Goal: Browse casually: Explore the website without a specific task or goal

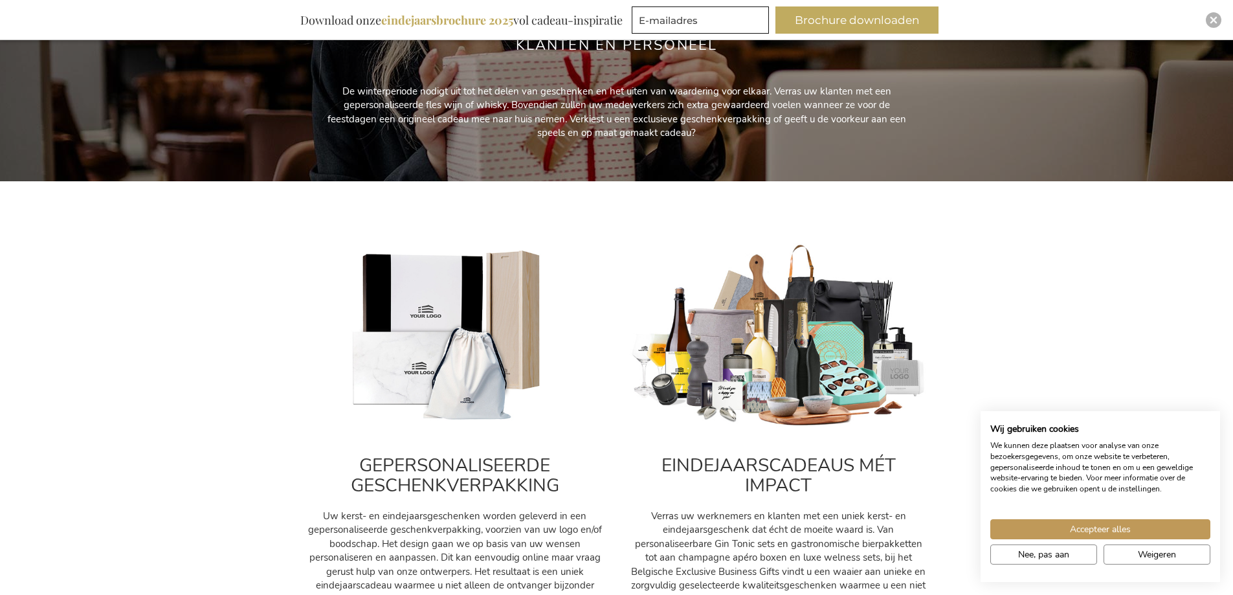
click at [788, 465] on h2 "EINDEJAARSCADEAUS MÉT IMPACT" at bounding box center [779, 476] width 298 height 40
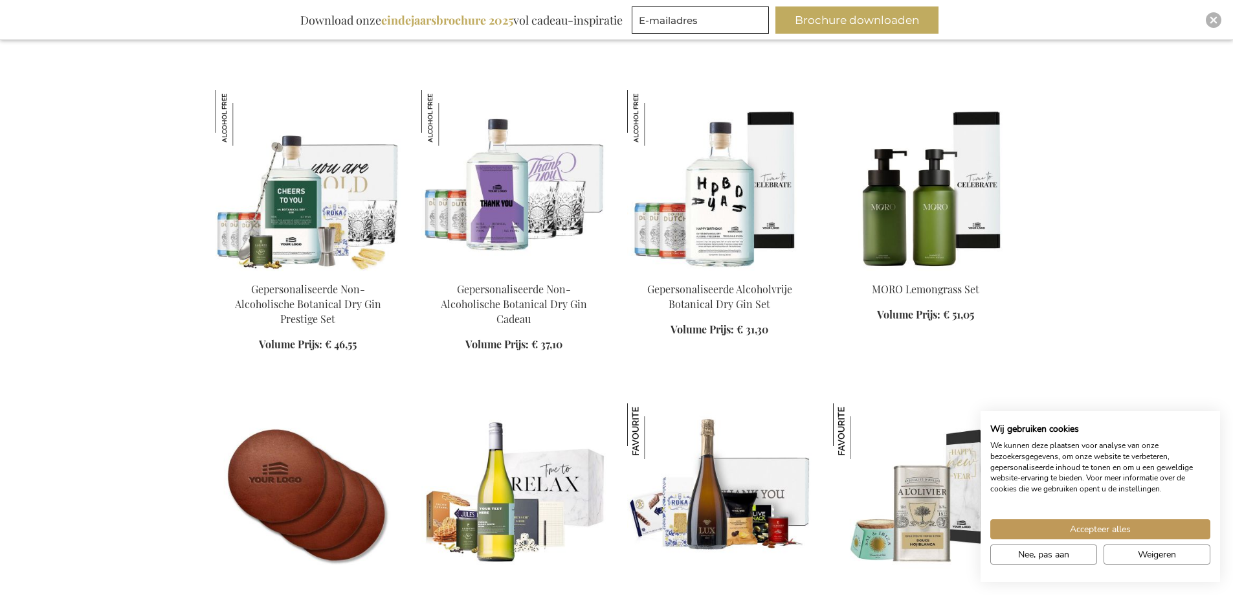
scroll to position [1618, 0]
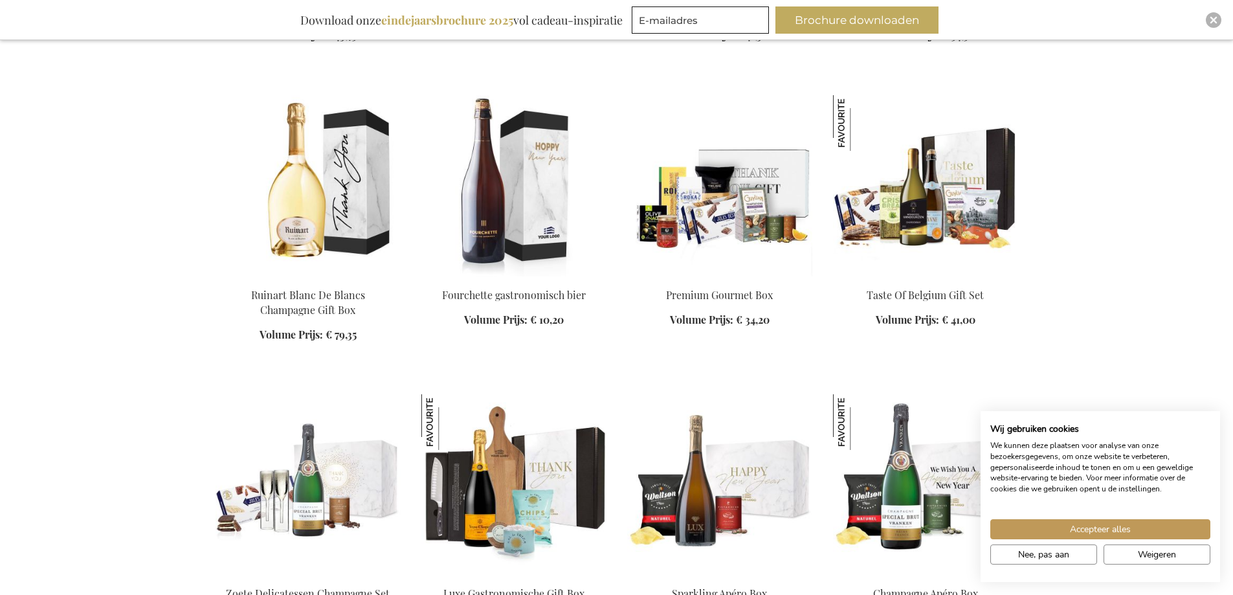
scroll to position [2589, 0]
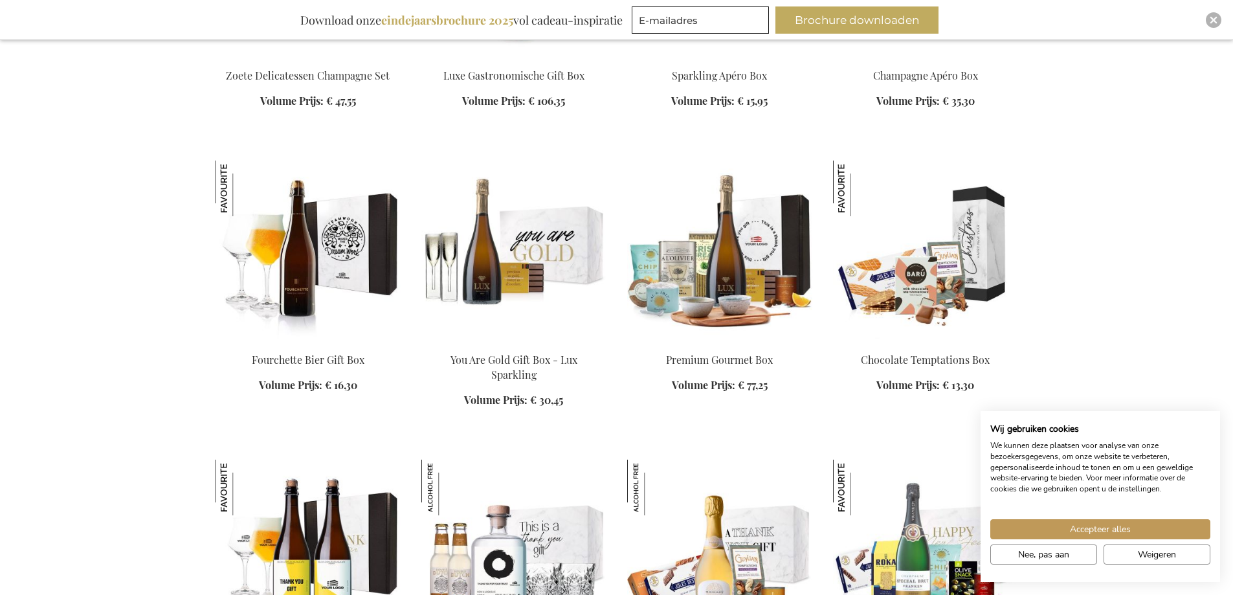
scroll to position [3236, 0]
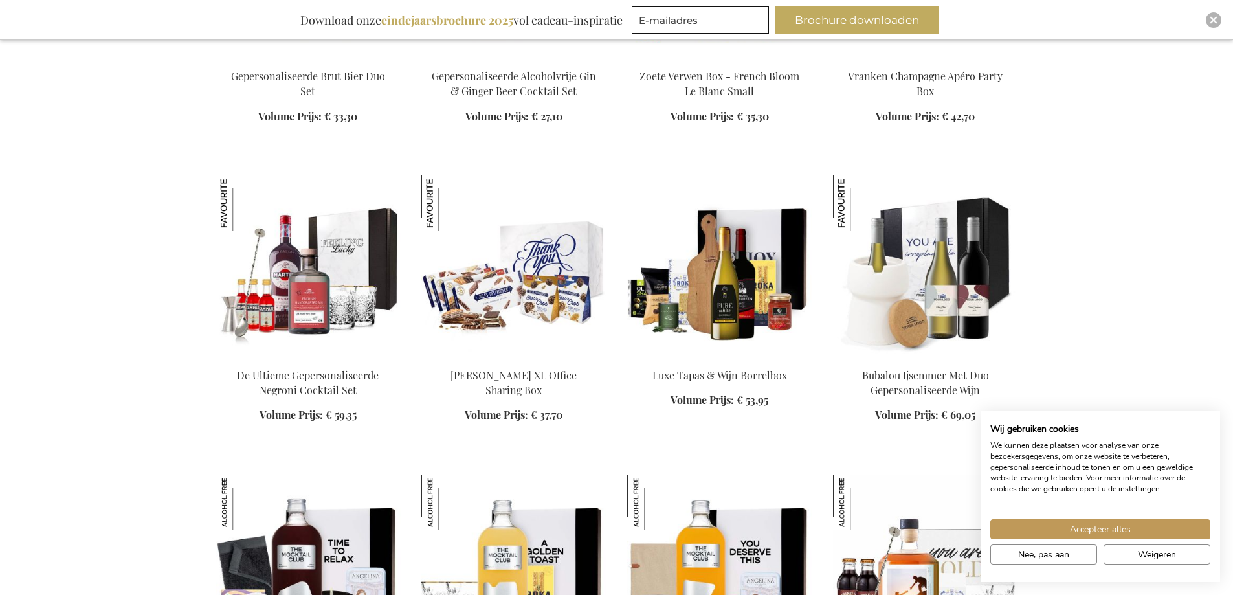
scroll to position [3560, 0]
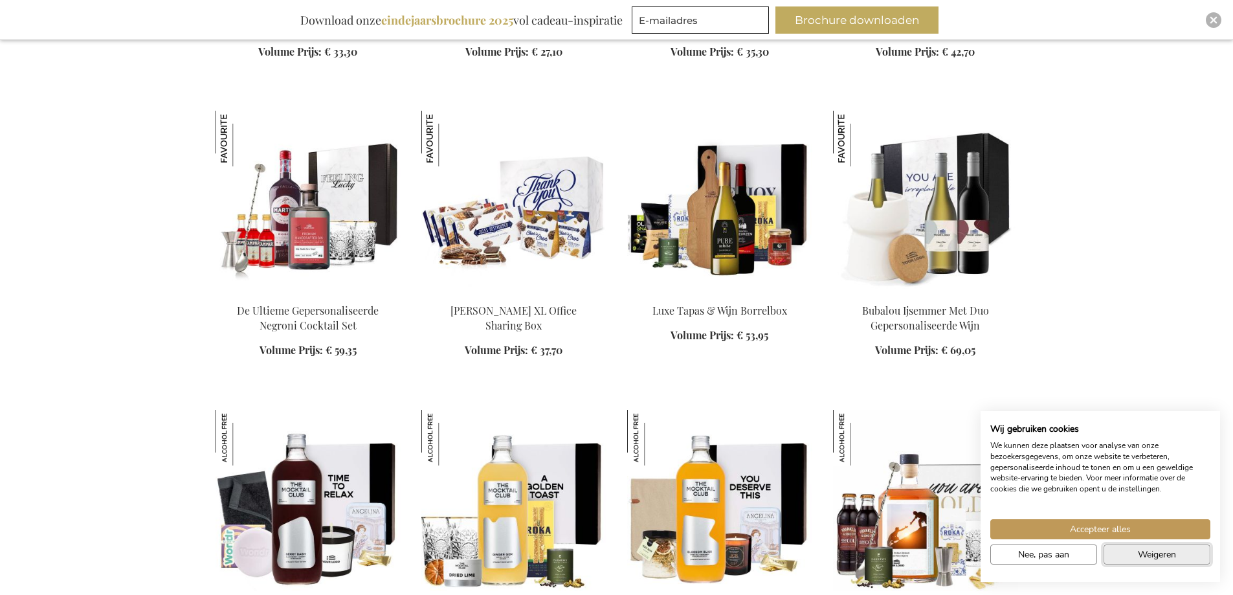
click at [1136, 559] on button "Weigeren" at bounding box center [1157, 554] width 107 height 20
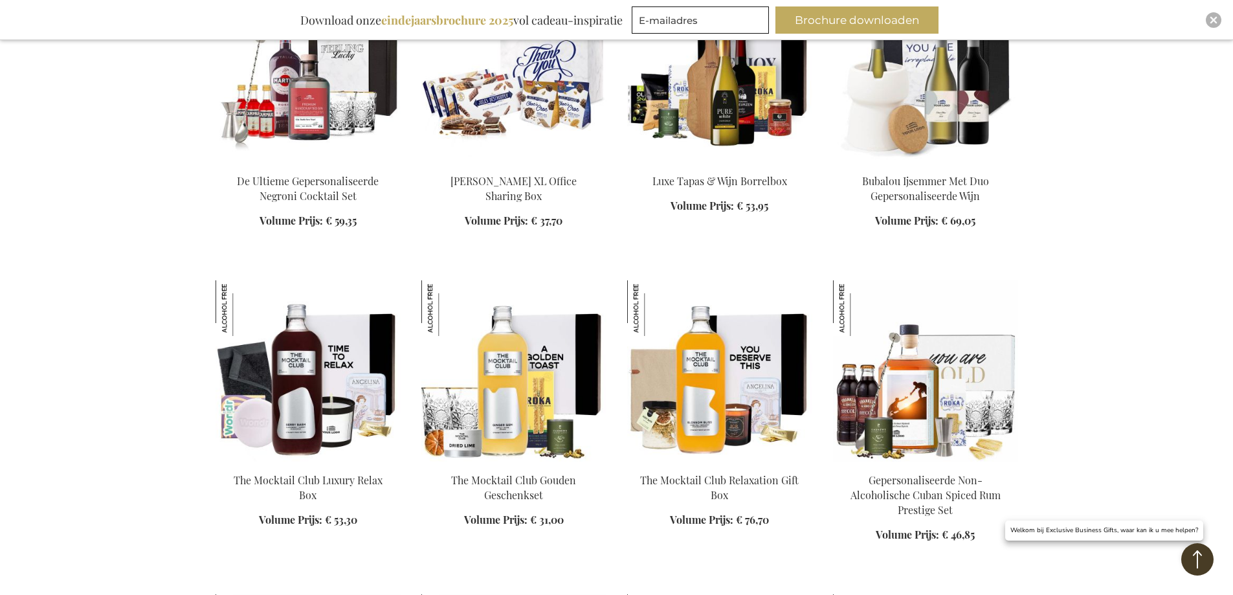
scroll to position [3754, 0]
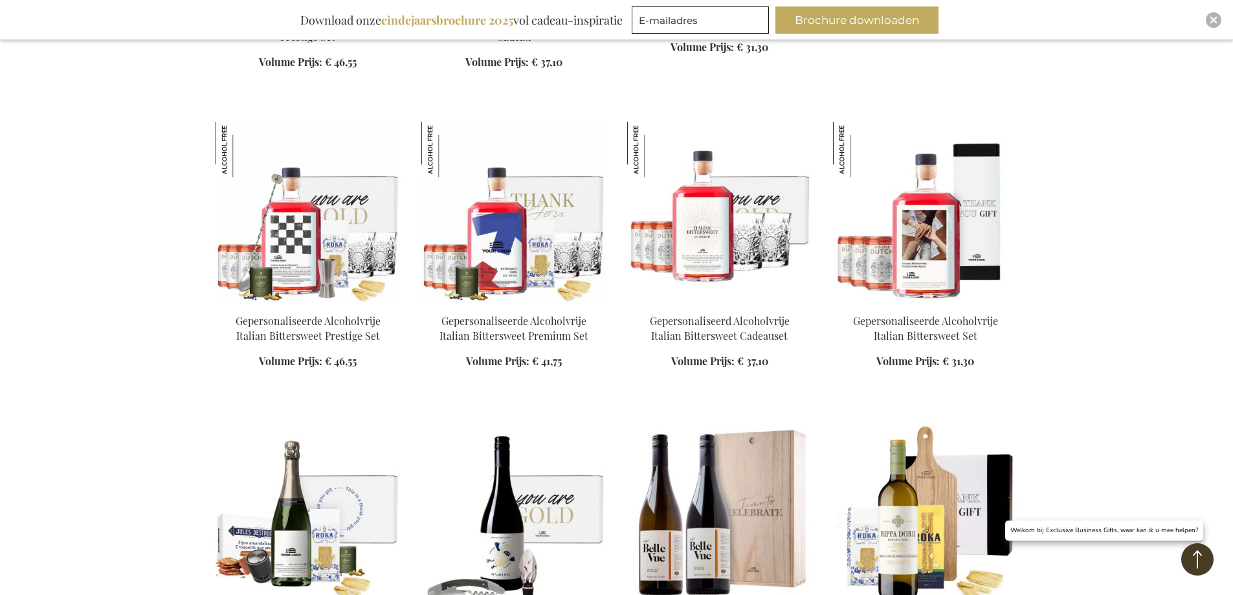
scroll to position [5049, 0]
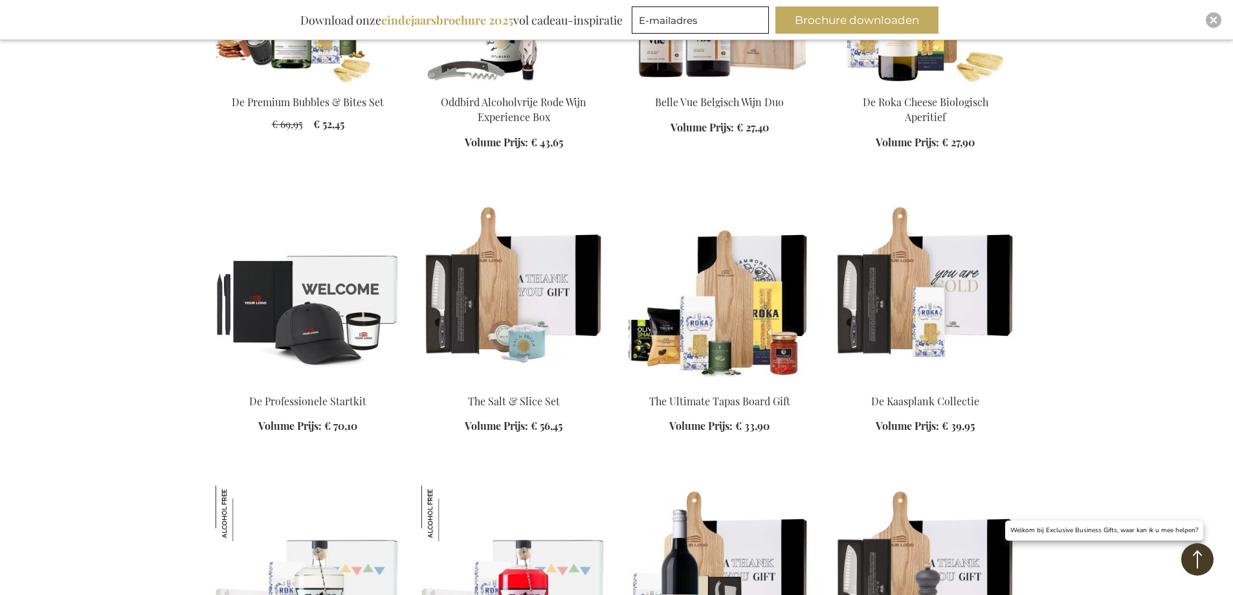
scroll to position [5372, 0]
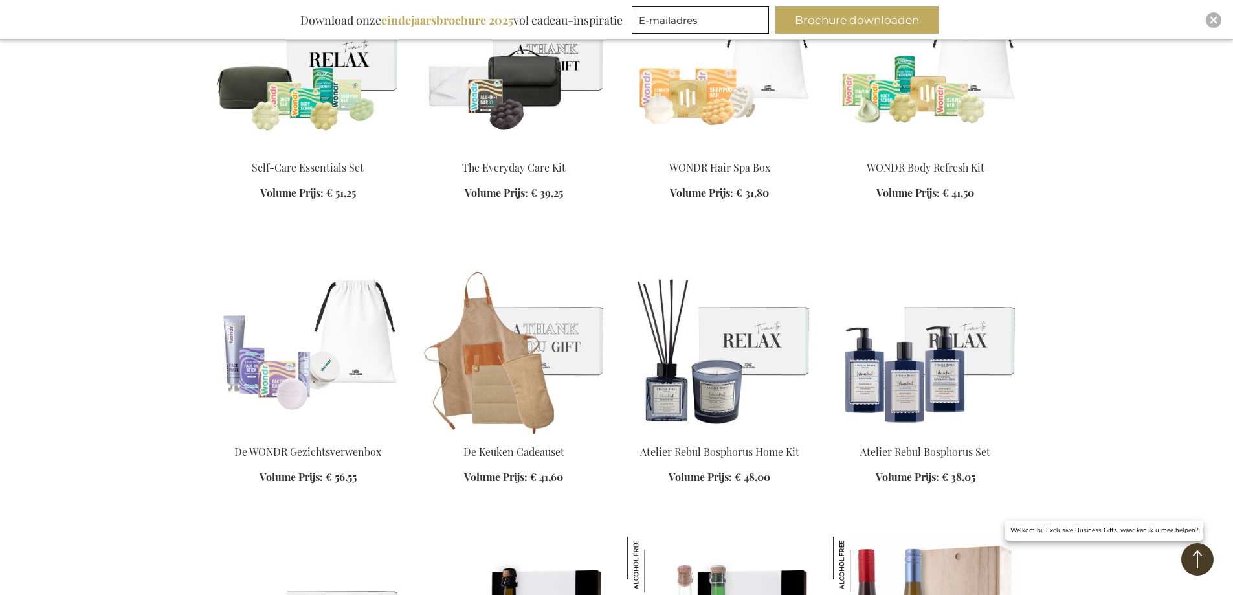
scroll to position [6473, 0]
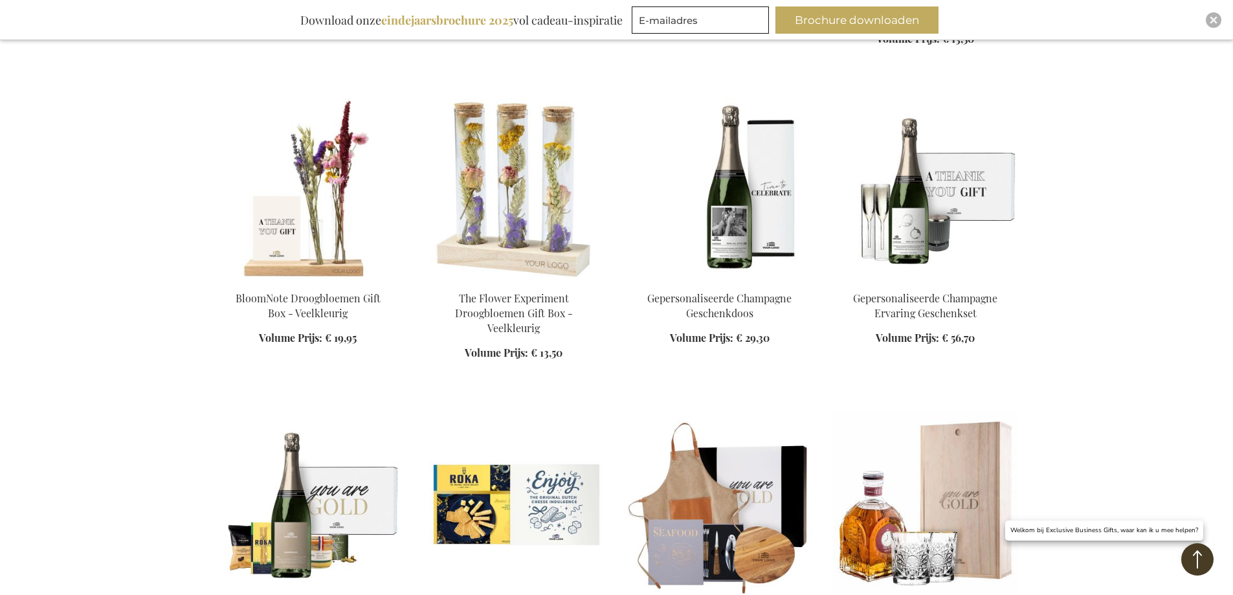
scroll to position [7573, 0]
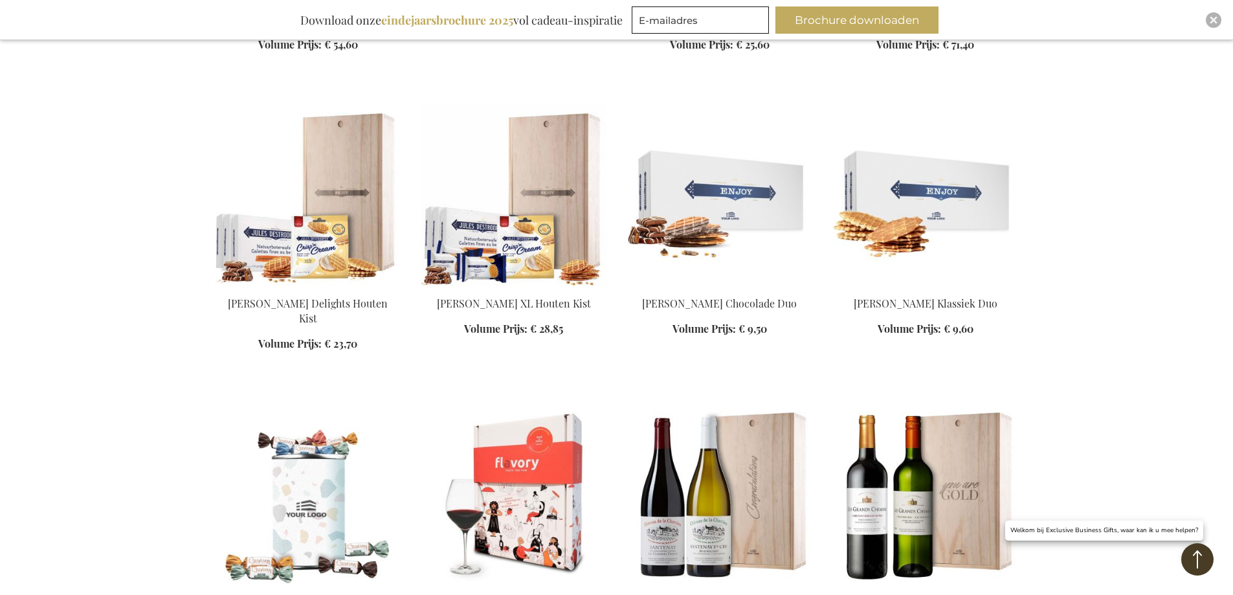
scroll to position [8479, 0]
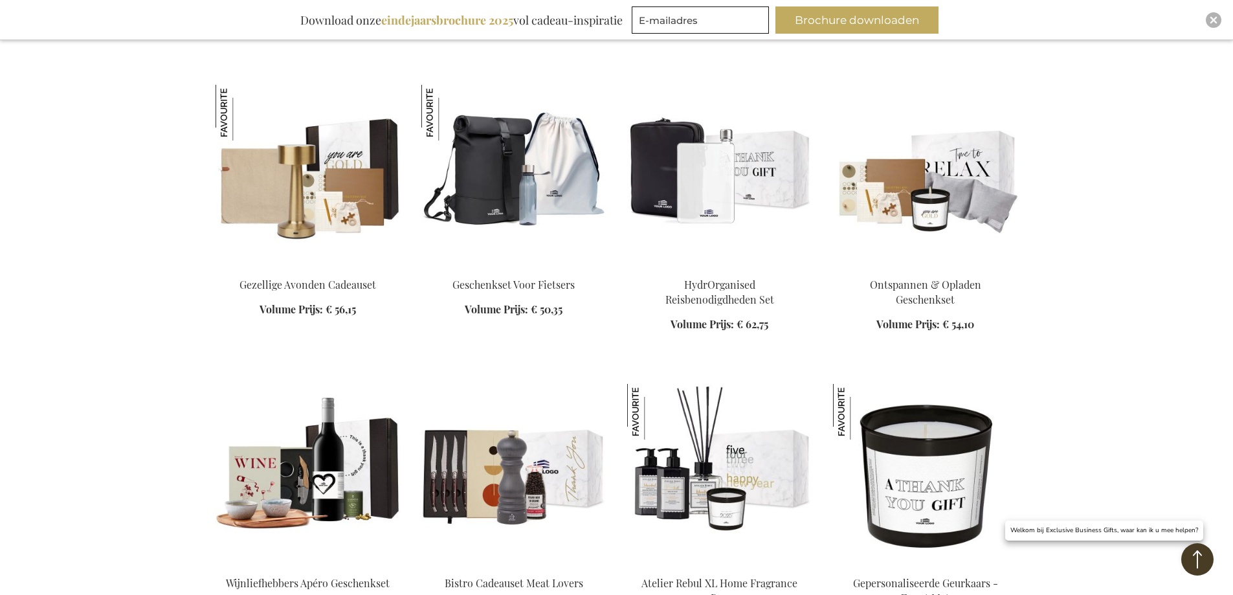
scroll to position [9644, 0]
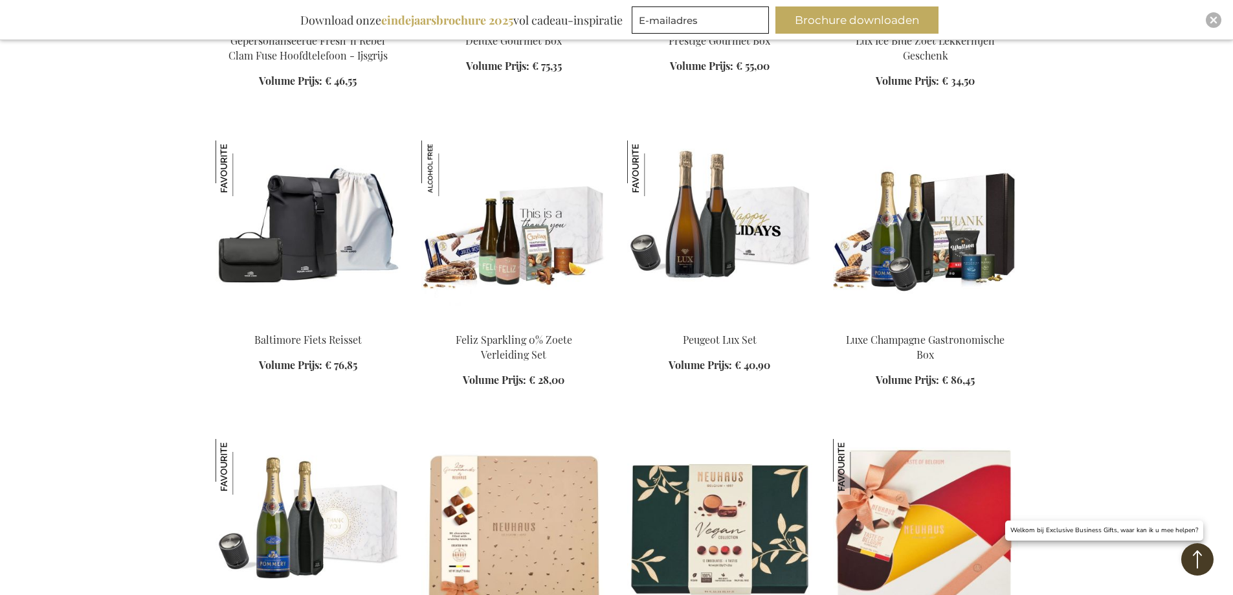
scroll to position [10486, 0]
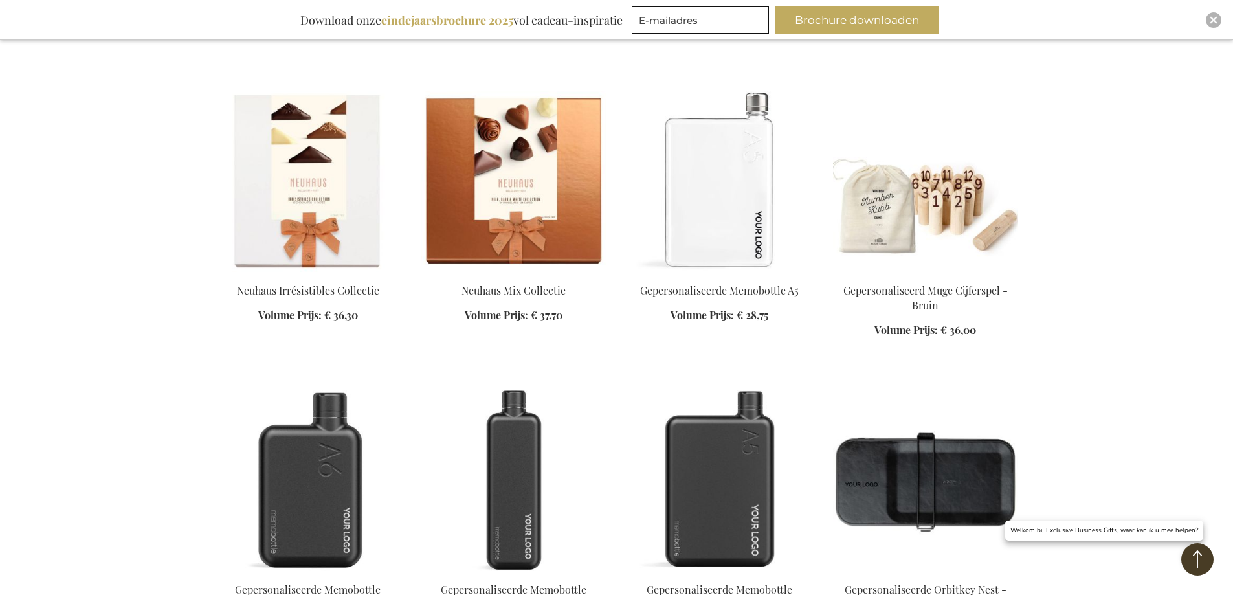
scroll to position [11198, 0]
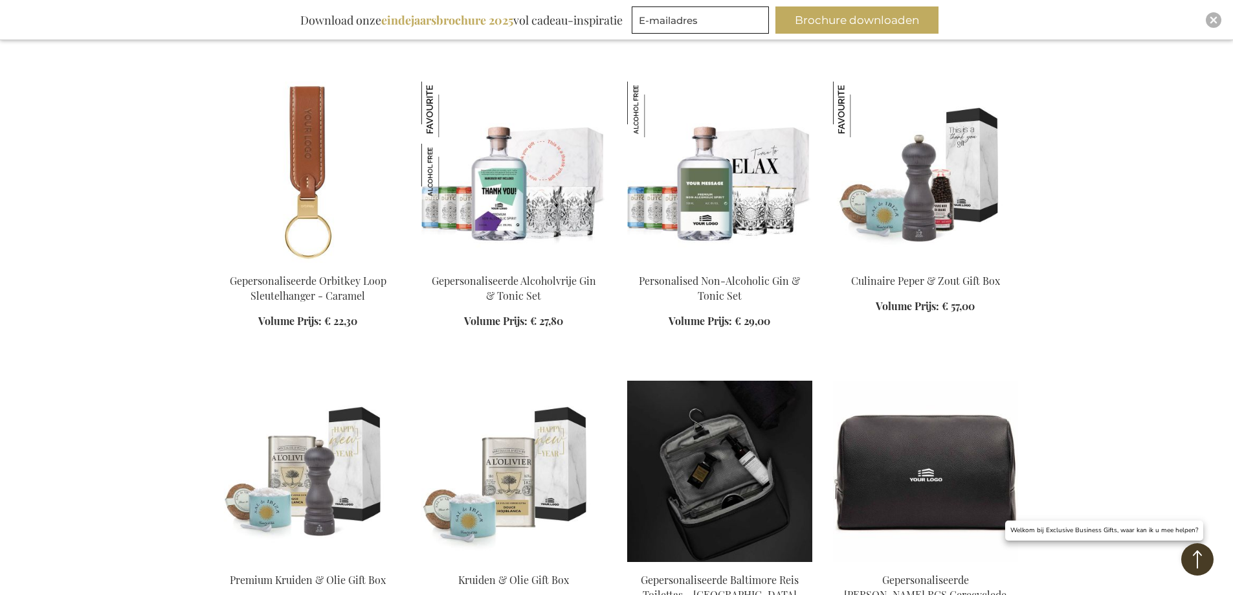
scroll to position [12104, 0]
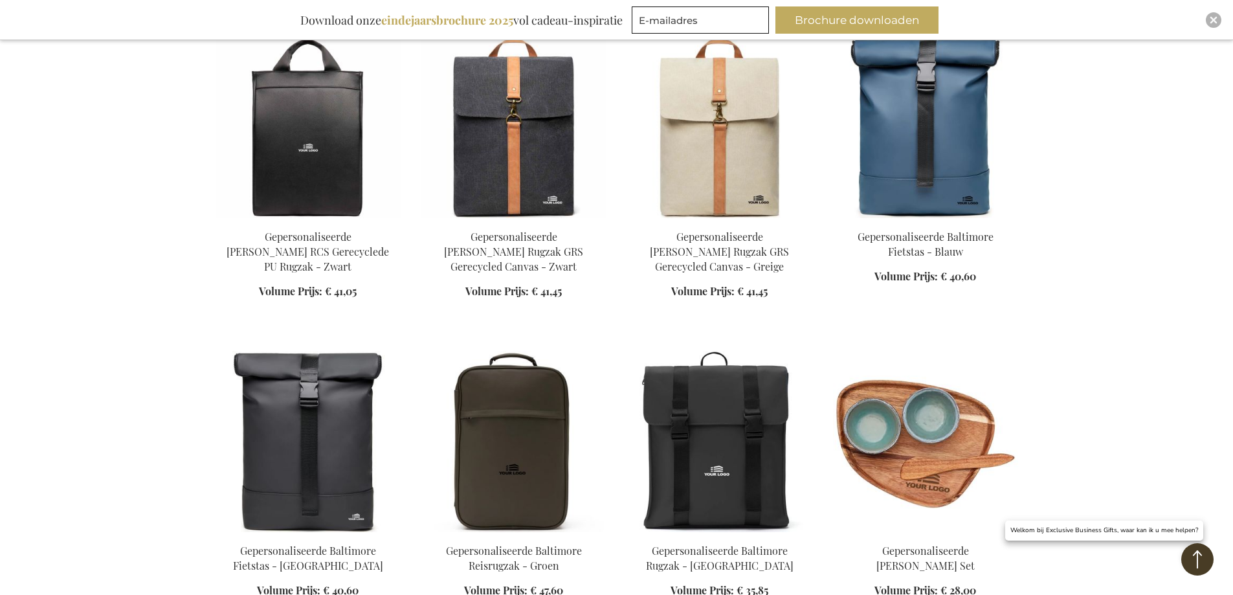
scroll to position [13010, 0]
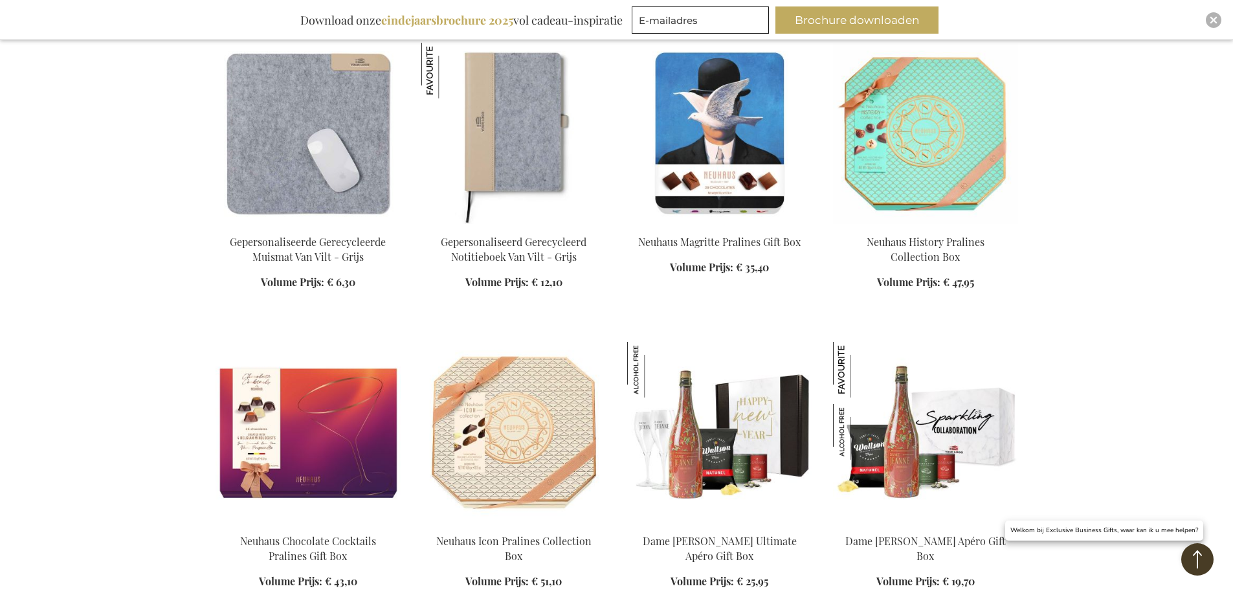
scroll to position [14110, 0]
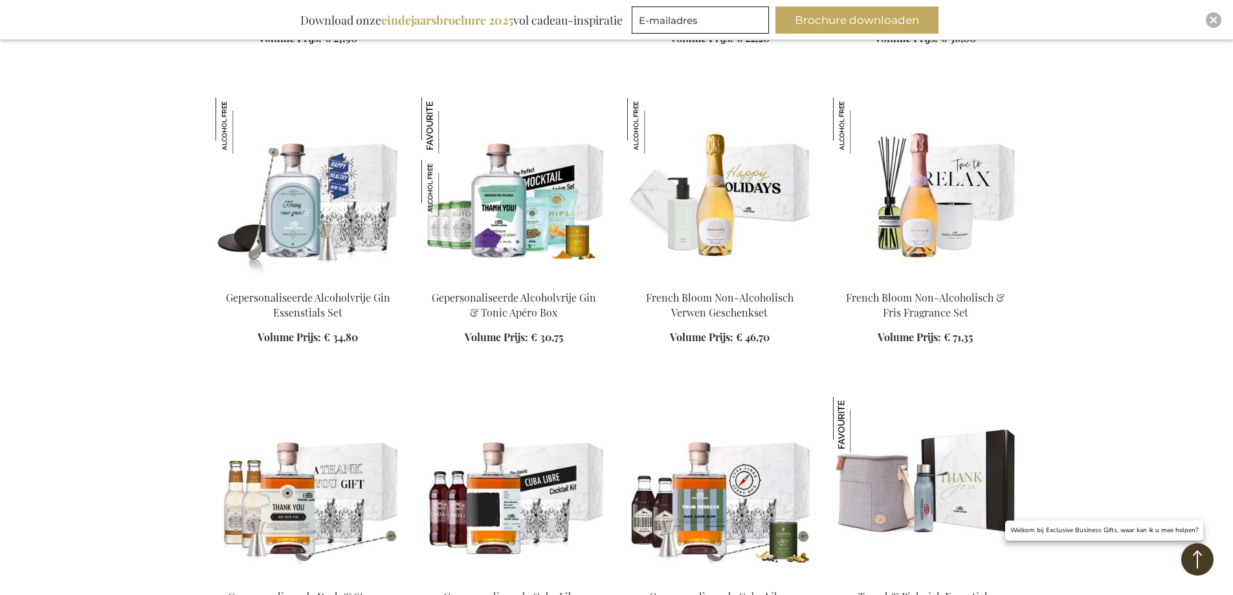
scroll to position [15016, 0]
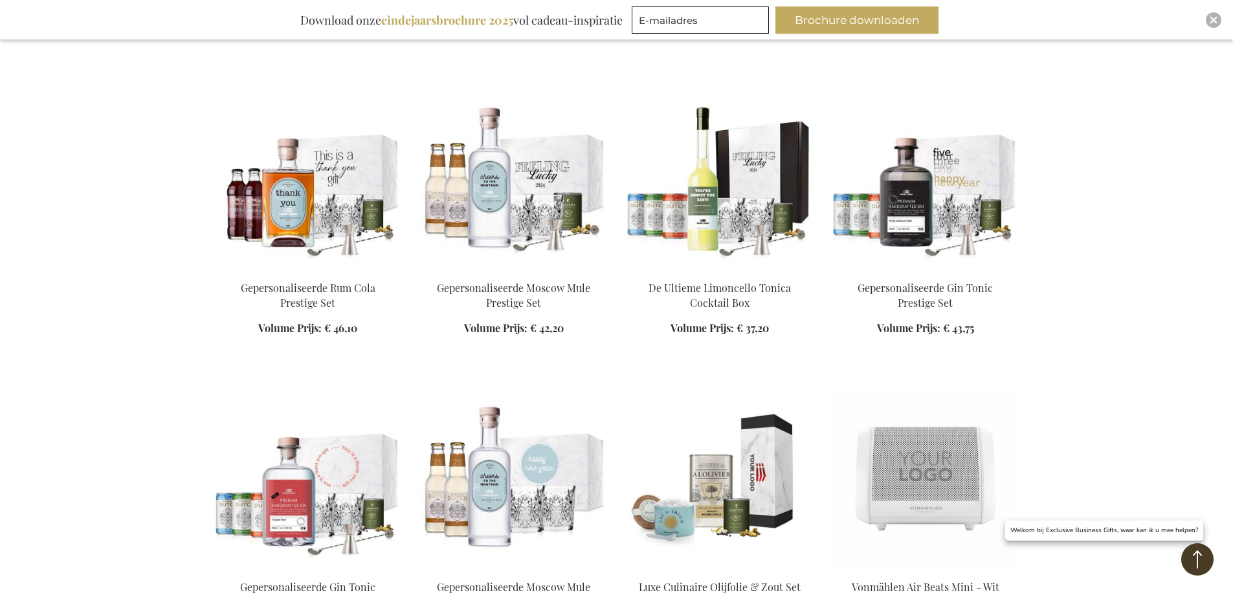
scroll to position [15664, 0]
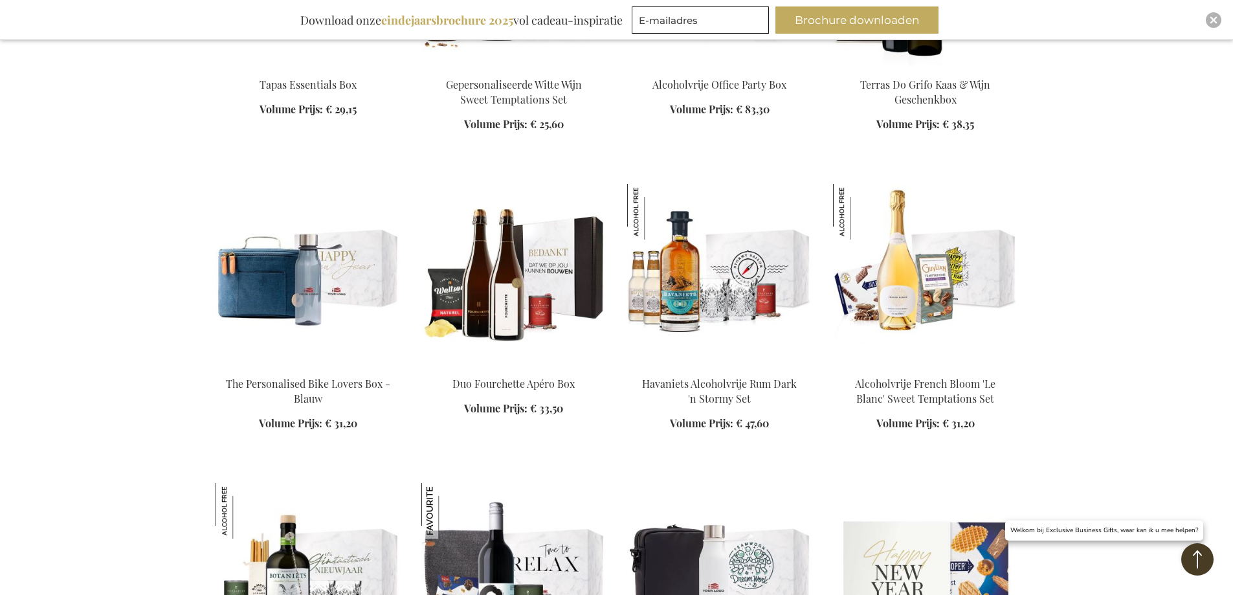
scroll to position [16764, 0]
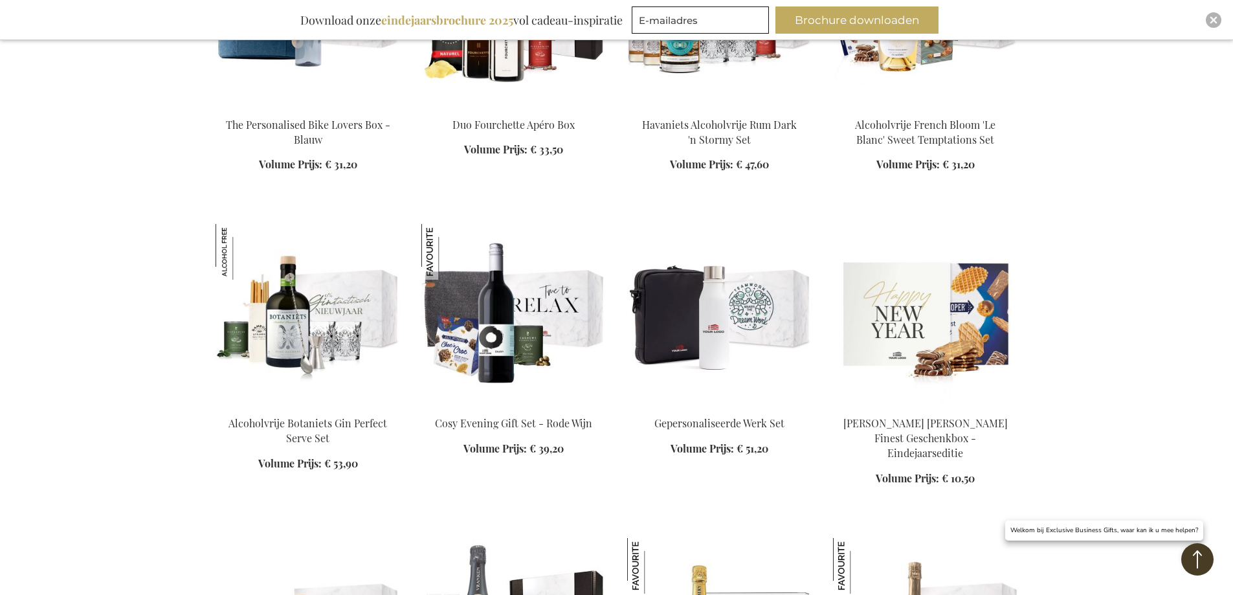
scroll to position [17023, 0]
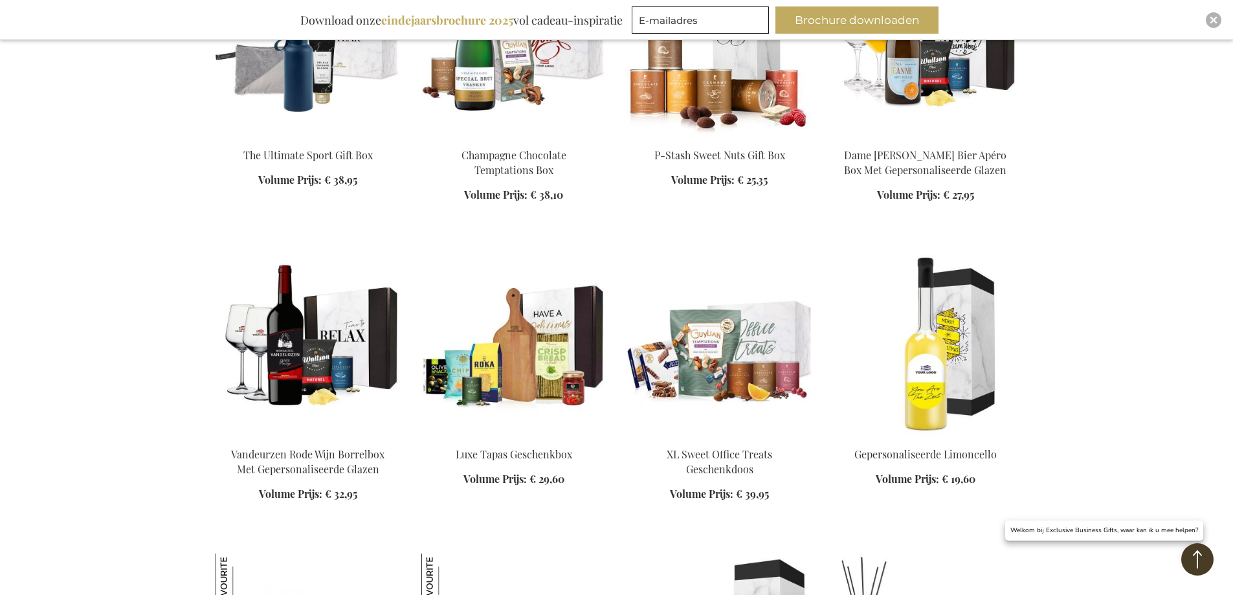
scroll to position [18317, 0]
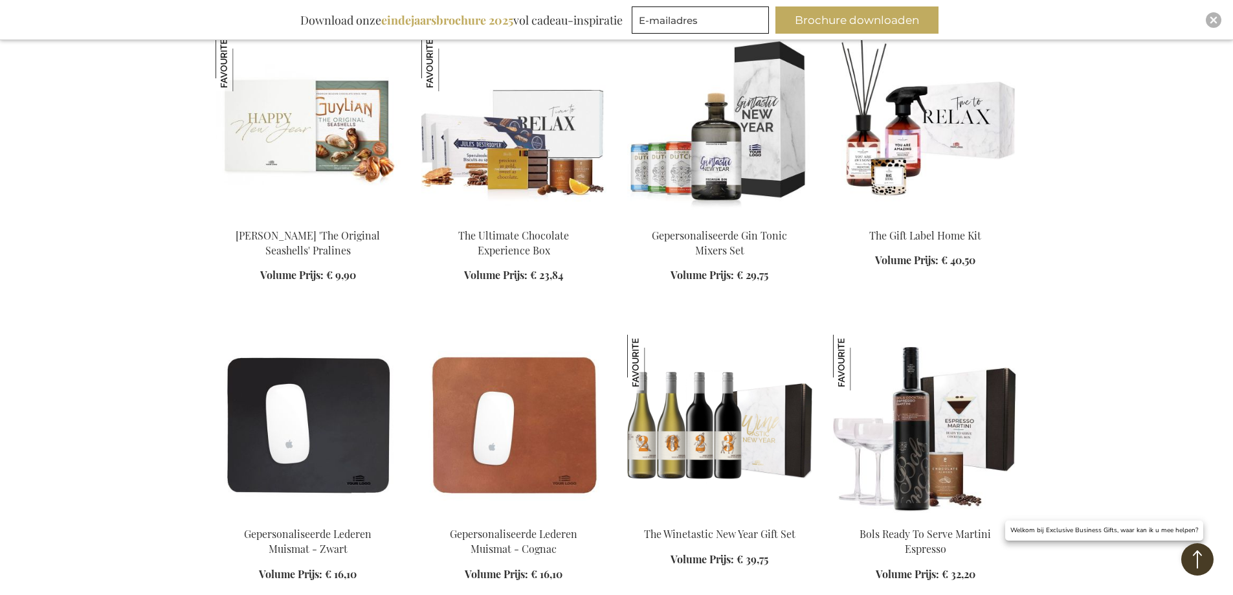
scroll to position [18900, 0]
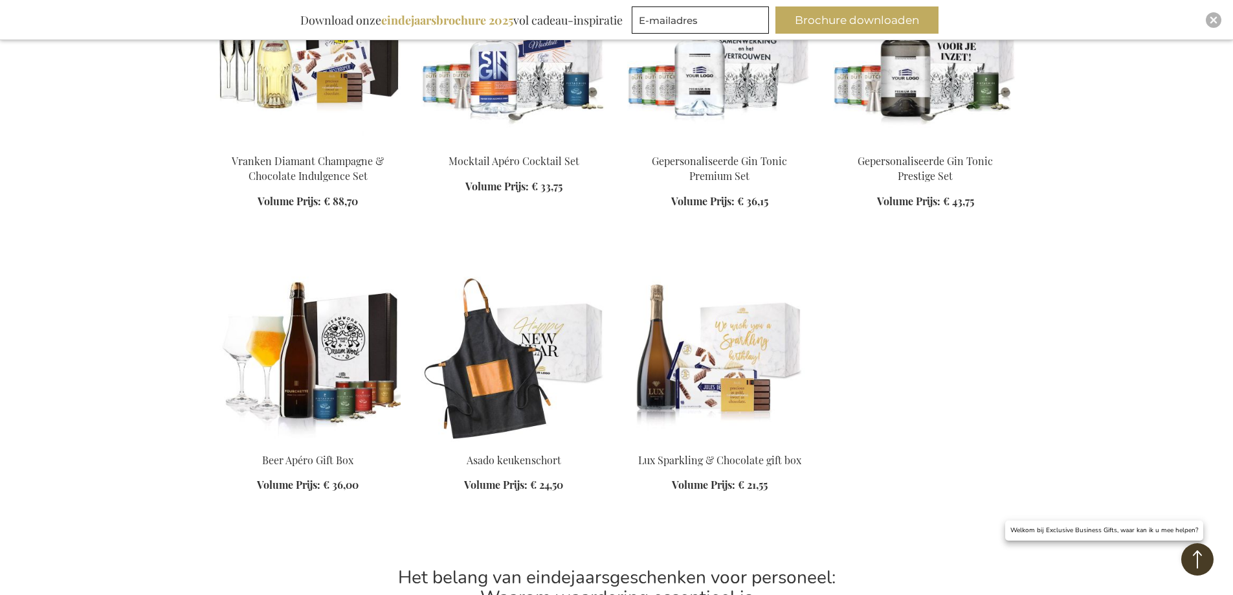
scroll to position [19677, 0]
